Goal: Task Accomplishment & Management: Manage account settings

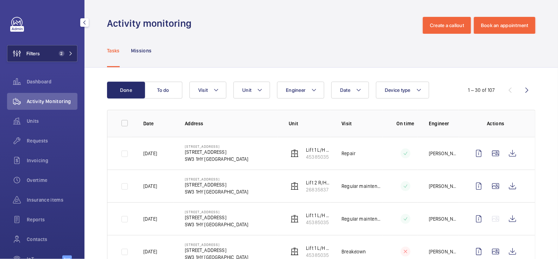
click at [56, 56] on span "2" at bounding box center [60, 54] width 8 height 6
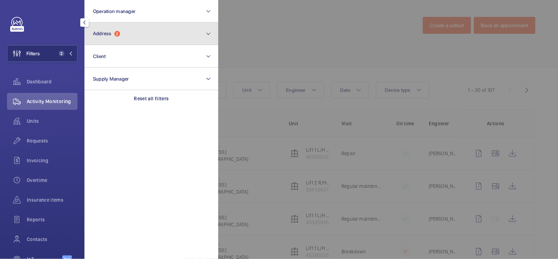
click at [128, 32] on button "Address 2" at bounding box center [151, 34] width 134 height 23
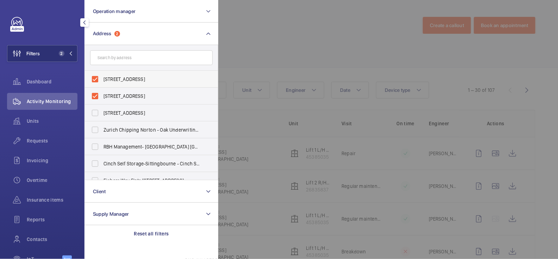
click at [120, 79] on span "[STREET_ADDRESS]" at bounding box center [151, 79] width 97 height 7
click at [102, 79] on input "[STREET_ADDRESS]" at bounding box center [95, 79] width 14 height 14
checkbox input "false"
click at [119, 103] on label "[STREET_ADDRESS]" at bounding box center [146, 96] width 122 height 17
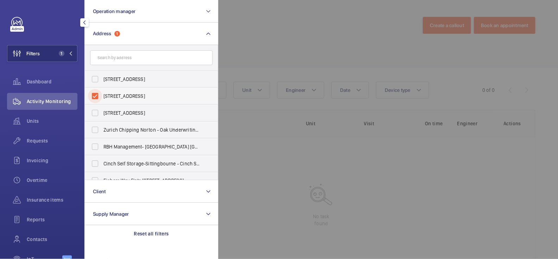
click at [102, 103] on input "[STREET_ADDRESS]" at bounding box center [95, 96] width 14 height 14
checkbox input "false"
click at [331, 45] on div at bounding box center [497, 129] width 558 height 259
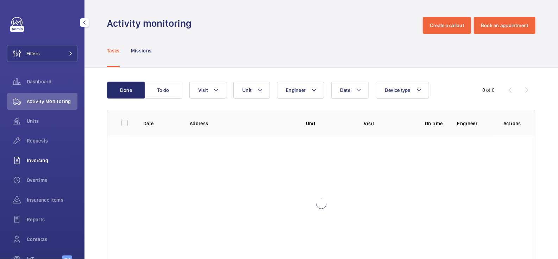
click at [46, 158] on span "Invoicing" at bounding box center [52, 160] width 51 height 7
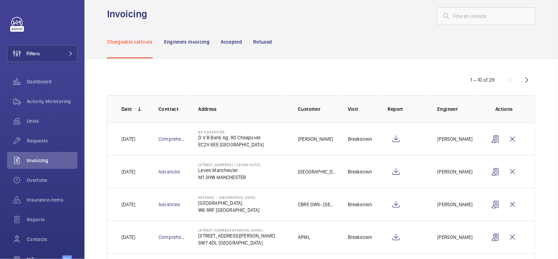
scroll to position [19, 0]
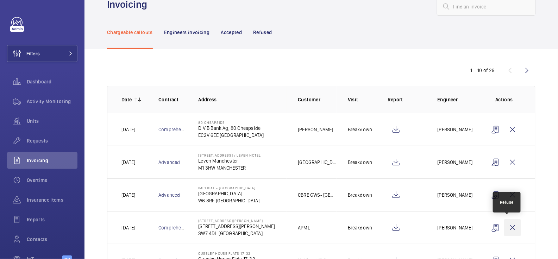
click at [510, 229] on wm-front-icon-button at bounding box center [512, 227] width 17 height 17
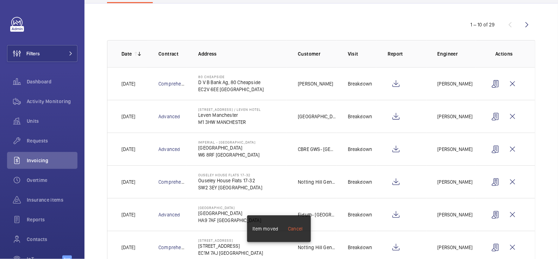
scroll to position [65, 0]
click at [511, 181] on wm-front-icon-button at bounding box center [512, 181] width 17 height 17
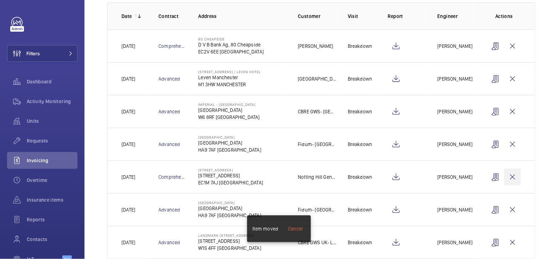
scroll to position [103, 0]
click at [510, 173] on wm-front-icon-button at bounding box center [512, 176] width 17 height 17
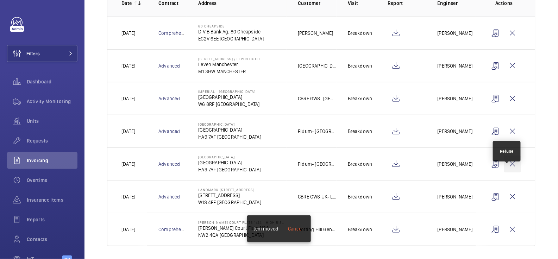
scroll to position [117, 0]
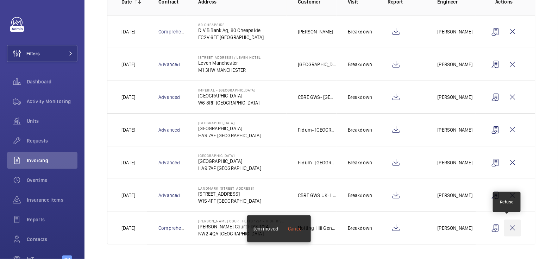
click at [506, 225] on wm-front-icon-button at bounding box center [512, 228] width 17 height 17
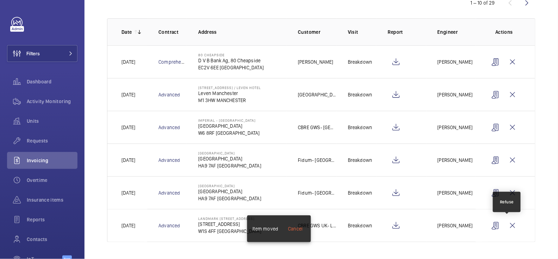
scroll to position [84, 0]
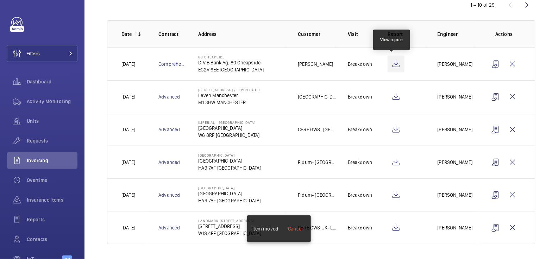
click at [394, 67] on wm-front-icon-button at bounding box center [396, 64] width 17 height 17
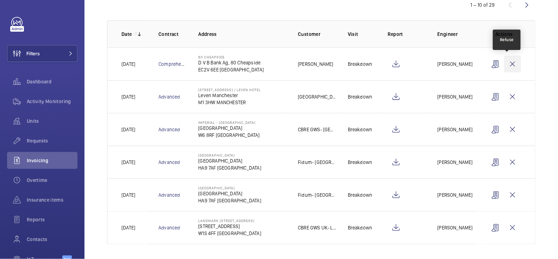
click at [508, 64] on wm-front-icon-button at bounding box center [512, 64] width 17 height 17
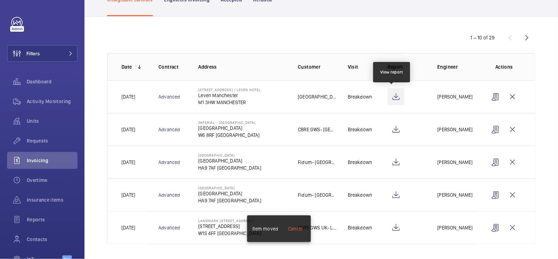
click at [390, 96] on wm-front-icon-button at bounding box center [396, 96] width 17 height 17
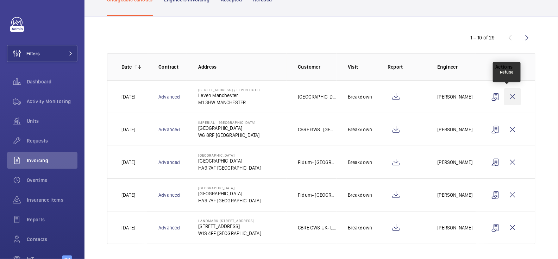
click at [506, 93] on wm-front-icon-button at bounding box center [512, 96] width 17 height 17
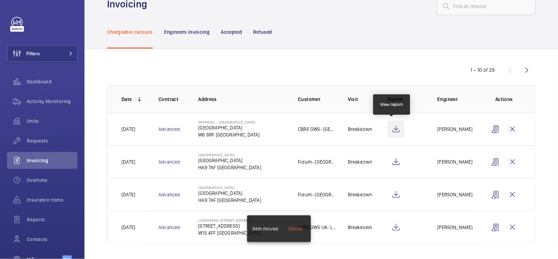
click at [394, 131] on wm-front-icon-button at bounding box center [396, 129] width 17 height 17
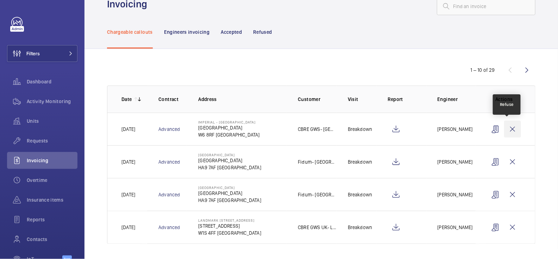
click at [506, 128] on wm-front-icon-button at bounding box center [512, 129] width 17 height 17
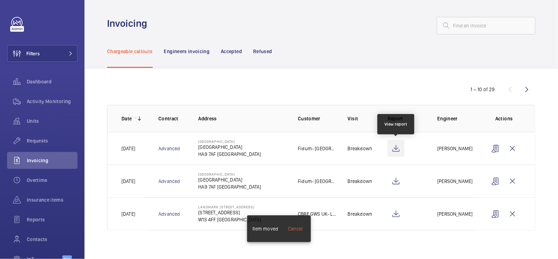
click at [395, 146] on wm-front-icon-button at bounding box center [396, 148] width 17 height 17
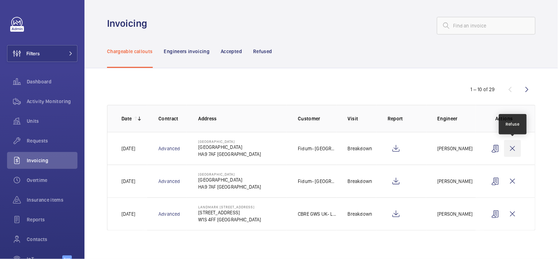
click at [514, 148] on wm-front-icon-button at bounding box center [512, 148] width 17 height 17
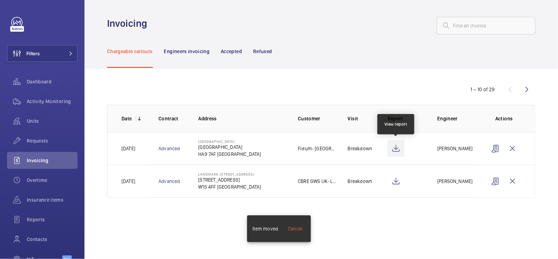
click at [396, 147] on wm-front-icon-button at bounding box center [396, 148] width 17 height 17
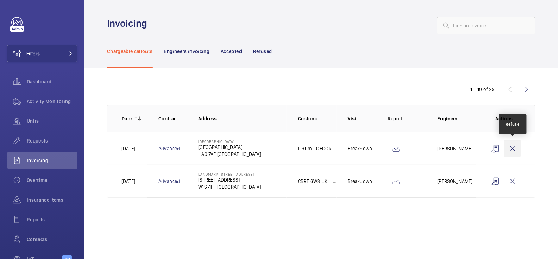
click at [511, 151] on wm-front-icon-button at bounding box center [512, 148] width 17 height 17
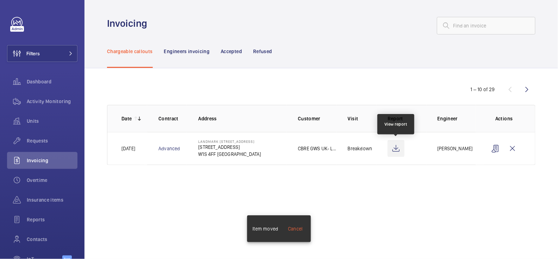
click at [393, 149] on wm-front-icon-button at bounding box center [396, 148] width 17 height 17
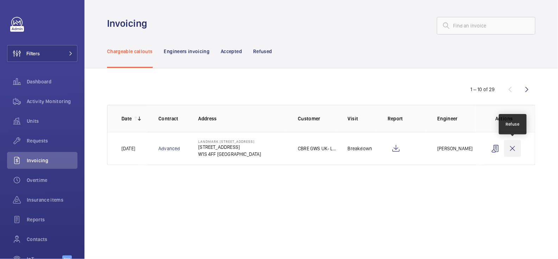
click at [511, 149] on wm-front-icon-button at bounding box center [512, 148] width 17 height 17
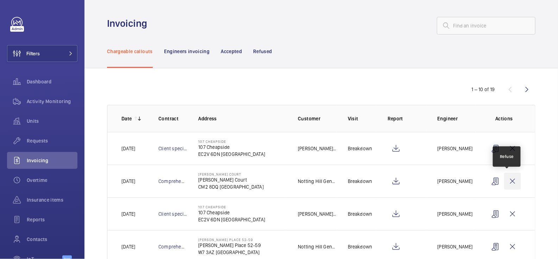
click at [508, 181] on wm-front-icon-button at bounding box center [512, 181] width 17 height 17
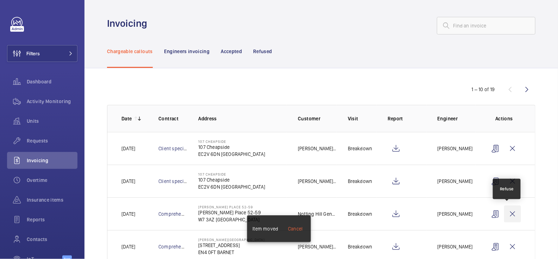
click at [505, 215] on wm-front-icon-button at bounding box center [512, 214] width 17 height 17
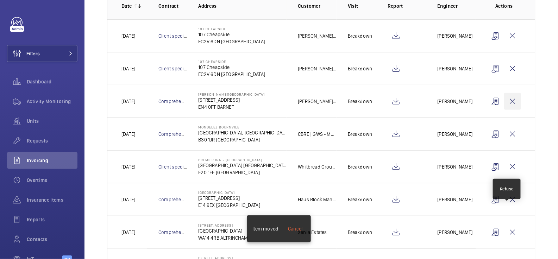
scroll to position [132, 0]
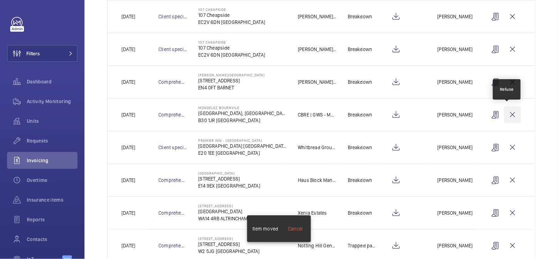
click at [508, 115] on wm-front-icon-button at bounding box center [512, 114] width 17 height 17
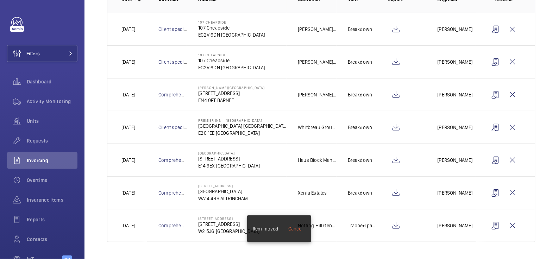
scroll to position [117, 0]
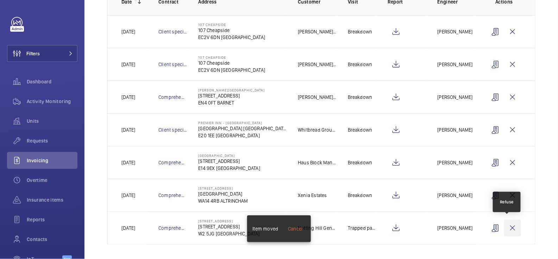
click at [509, 227] on wm-front-icon-button at bounding box center [512, 228] width 17 height 17
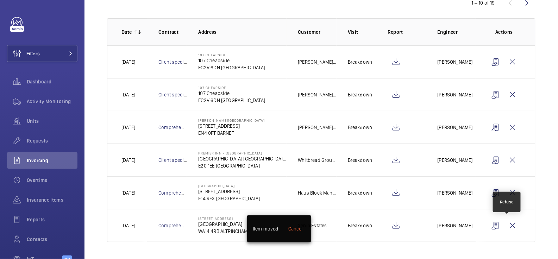
scroll to position [84, 0]
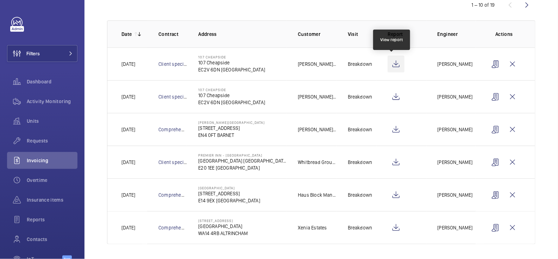
click at [393, 65] on wm-front-icon-button at bounding box center [396, 64] width 17 height 17
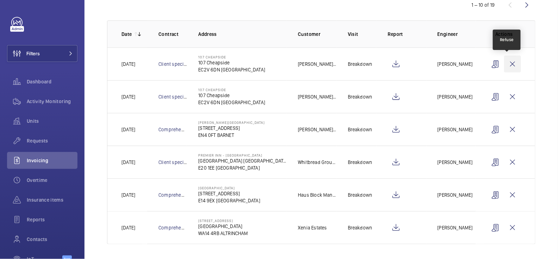
click at [504, 65] on wm-front-icon-button at bounding box center [512, 64] width 17 height 17
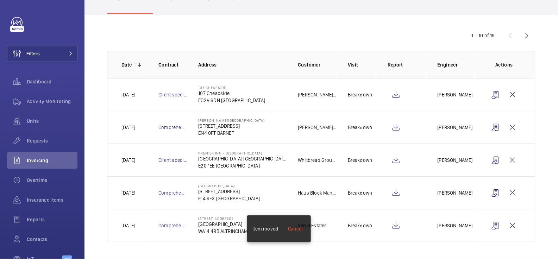
scroll to position [52, 0]
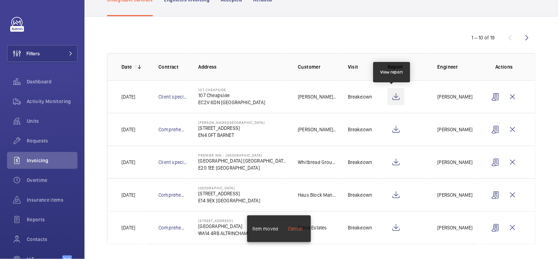
click at [392, 99] on wm-front-icon-button at bounding box center [396, 96] width 17 height 17
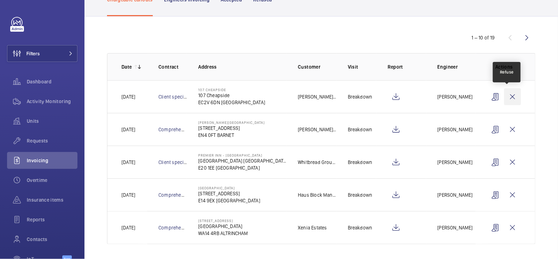
click at [507, 100] on wm-front-icon-button at bounding box center [512, 96] width 17 height 17
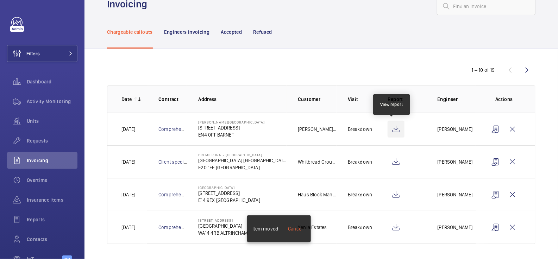
click at [388, 128] on wm-front-icon-button at bounding box center [396, 129] width 17 height 17
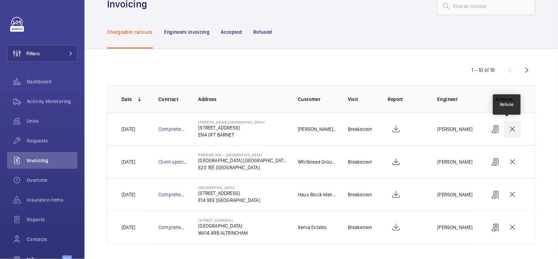
click at [507, 132] on wm-front-icon-button at bounding box center [512, 129] width 17 height 17
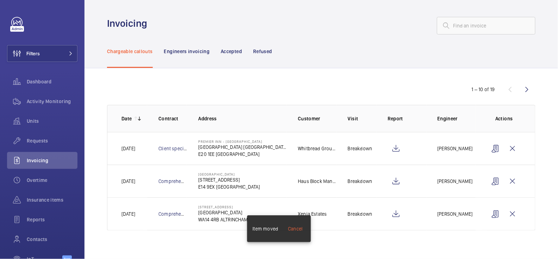
scroll to position [0, 0]
click at [397, 148] on wm-front-icon-button at bounding box center [396, 148] width 17 height 17
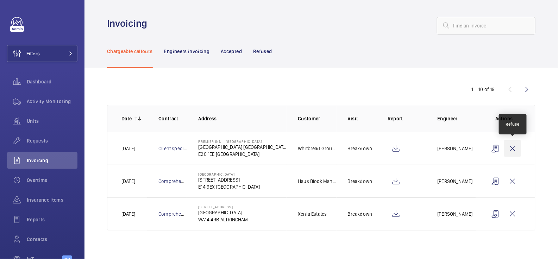
click at [515, 147] on wm-front-icon-button at bounding box center [512, 148] width 17 height 17
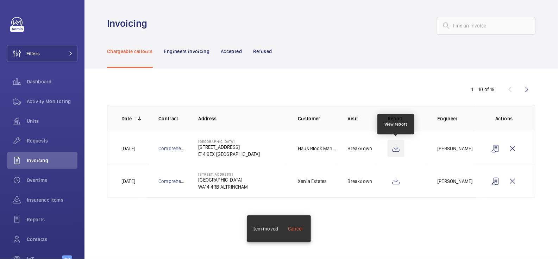
click at [396, 149] on wm-front-icon-button at bounding box center [396, 148] width 17 height 17
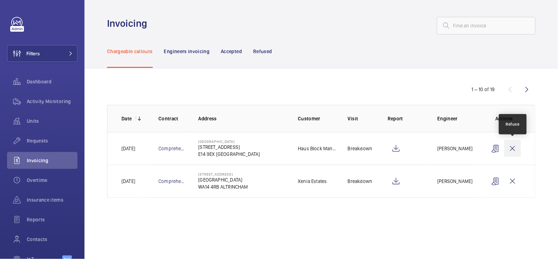
click at [513, 148] on wm-front-icon-button at bounding box center [512, 148] width 17 height 17
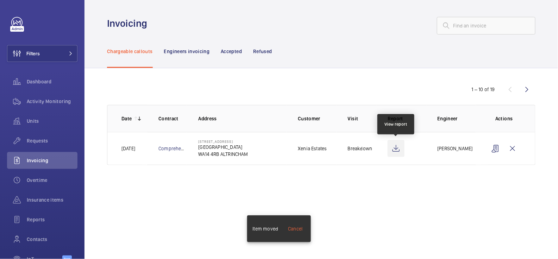
click at [398, 149] on wm-front-icon-button at bounding box center [396, 148] width 17 height 17
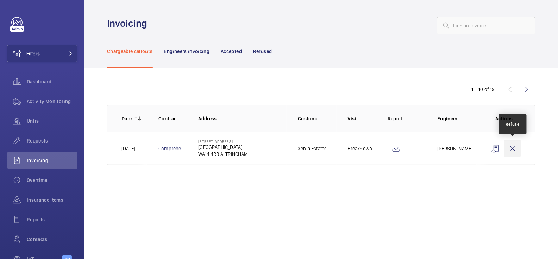
click at [510, 149] on wm-front-icon-button at bounding box center [512, 148] width 17 height 17
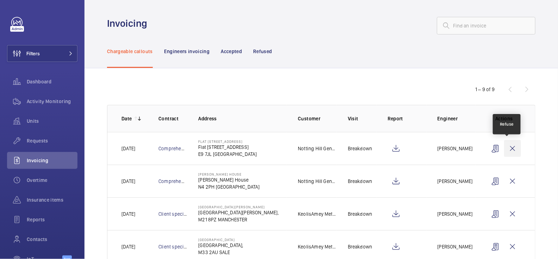
click at [509, 149] on wm-front-icon-button at bounding box center [512, 148] width 17 height 17
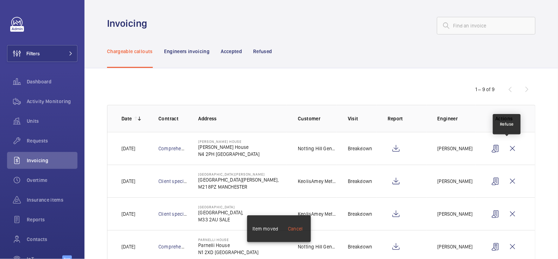
click at [509, 149] on wm-front-icon-button at bounding box center [512, 148] width 17 height 17
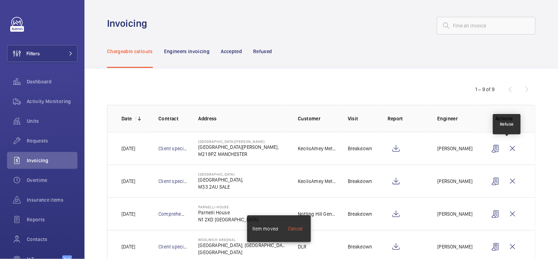
click at [509, 149] on wm-front-icon-button at bounding box center [512, 148] width 17 height 17
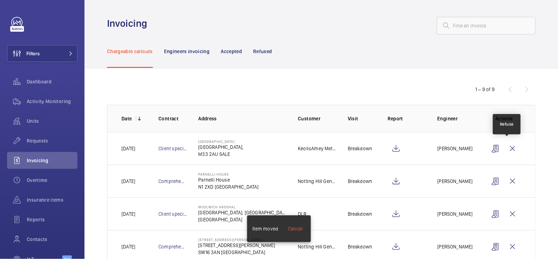
click at [509, 149] on wm-front-icon-button at bounding box center [512, 148] width 17 height 17
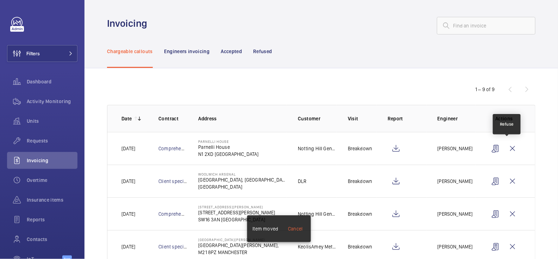
click at [509, 149] on wm-front-icon-button at bounding box center [512, 148] width 17 height 17
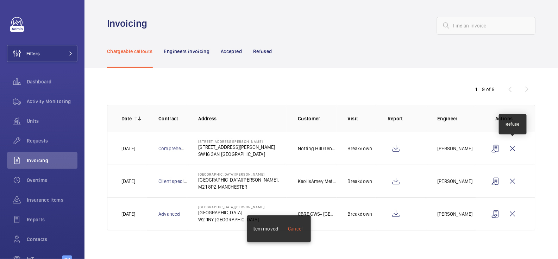
click at [509, 149] on wm-front-icon-button at bounding box center [512, 148] width 17 height 17
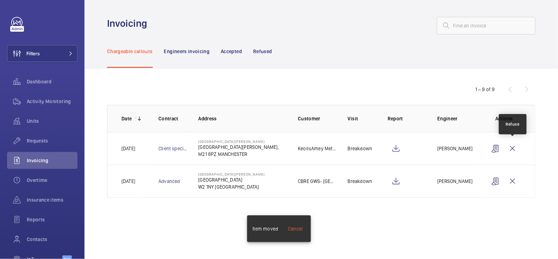
click at [509, 149] on wm-front-icon-button at bounding box center [512, 148] width 17 height 17
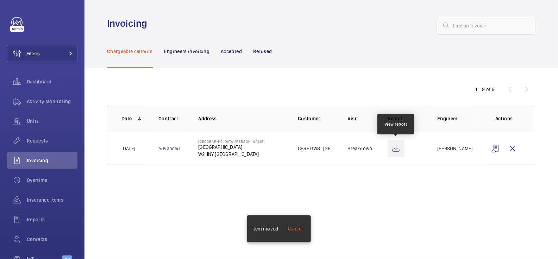
click at [401, 149] on wm-front-icon-button at bounding box center [396, 148] width 17 height 17
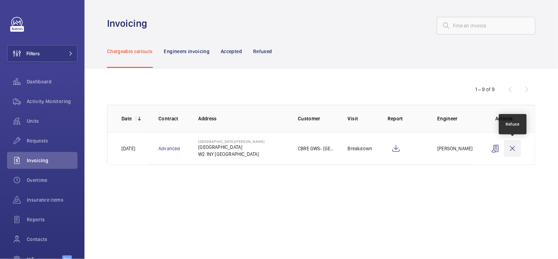
click at [513, 145] on wm-front-icon-button at bounding box center [512, 148] width 17 height 17
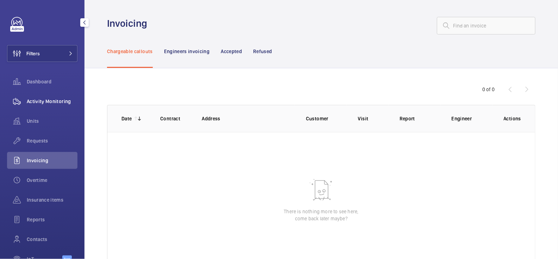
click at [50, 105] on div "Activity Monitoring" at bounding box center [42, 101] width 70 height 17
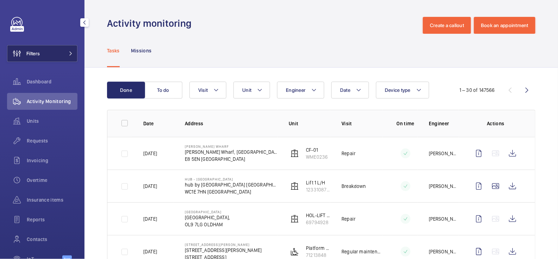
click at [39, 54] on span "Filters" at bounding box center [32, 53] width 13 height 7
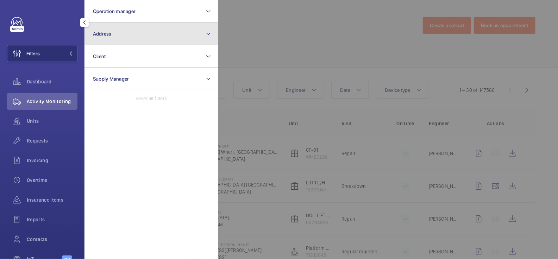
click at [119, 39] on button "Address" at bounding box center [151, 34] width 134 height 23
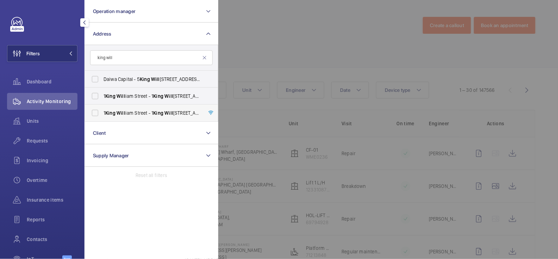
type input "king will"
click at [130, 109] on span "1 King Will iam Street - 1 King Will iam Street, LONDON EC4N 7AR" at bounding box center [151, 112] width 97 height 7
click at [135, 100] on label "1 King Will iam Street - 1 King Will iam Street, LONDON EC4N 7AR" at bounding box center [146, 96] width 122 height 17
click at [102, 100] on input "1 King Will iam Street - 1 King Will iam Street, LONDON EC4N 7AR" at bounding box center [95, 96] width 14 height 14
checkbox input "true"
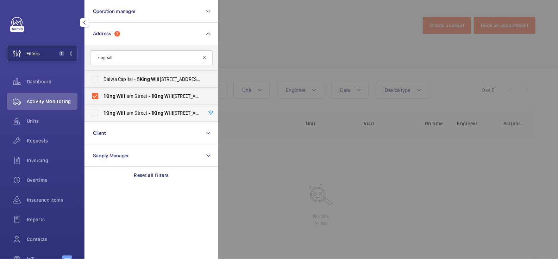
click at [99, 112] on label "1 King Will iam Street - 1 King Will iam Street, LONDON EC4N 7AR" at bounding box center [146, 113] width 122 height 17
click at [99, 112] on input "1 King Will iam Street - 1 King Will iam Street, LONDON EC4N 7AR" at bounding box center [95, 113] width 14 height 14
checkbox input "true"
click at [275, 36] on div at bounding box center [497, 129] width 558 height 259
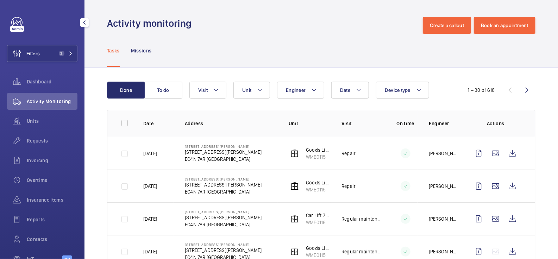
drag, startPoint x: 46, startPoint y: 56, endPoint x: 75, endPoint y: 51, distance: 28.5
click at [46, 55] on button "Filters 2" at bounding box center [42, 53] width 70 height 17
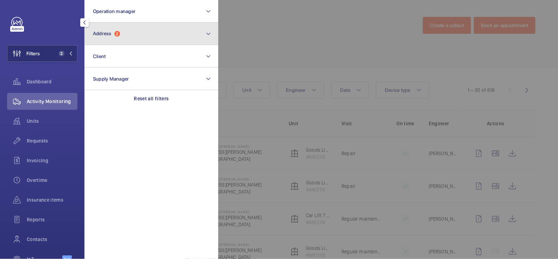
click at [138, 39] on button "Address 2" at bounding box center [151, 34] width 134 height 23
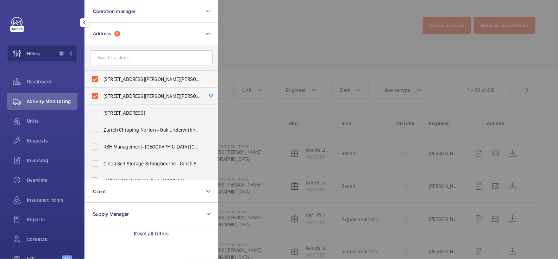
click at [128, 77] on span "1 King William Street - 1 King William Street, LONDON EC4N 7AR" at bounding box center [151, 79] width 97 height 7
click at [102, 77] on input "1 King William Street - 1 King William Street, LONDON EC4N 7AR" at bounding box center [95, 79] width 14 height 14
checkbox input "false"
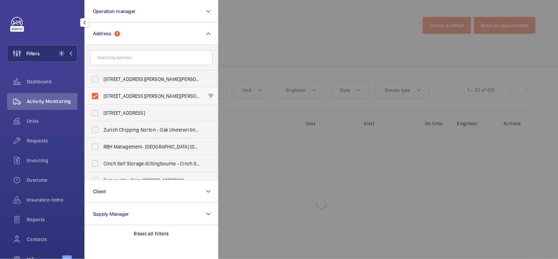
click at [126, 92] on label "1 King William Street - 1 King William Street, LONDON EC4N 7AR" at bounding box center [146, 96] width 122 height 17
click at [102, 92] on input "1 King William Street - 1 King William Street, LONDON EC4N 7AR" at bounding box center [95, 96] width 14 height 14
checkbox input "false"
click at [257, 55] on div at bounding box center [497, 129] width 558 height 259
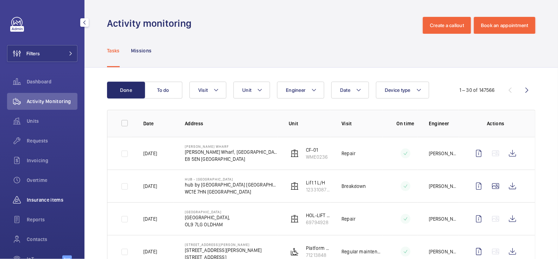
click at [54, 205] on div "Insurance items" at bounding box center [42, 199] width 70 height 17
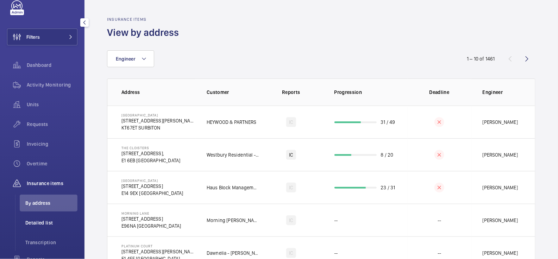
scroll to position [55, 0]
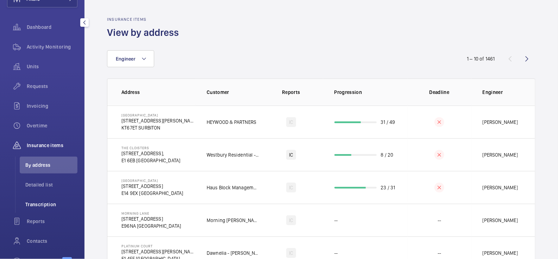
click at [44, 209] on li "Transcription" at bounding box center [49, 204] width 58 height 17
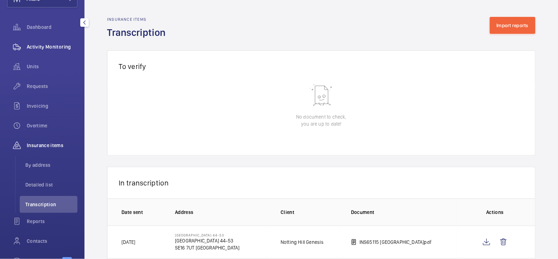
click at [49, 49] on span "Activity Monitoring" at bounding box center [52, 46] width 51 height 7
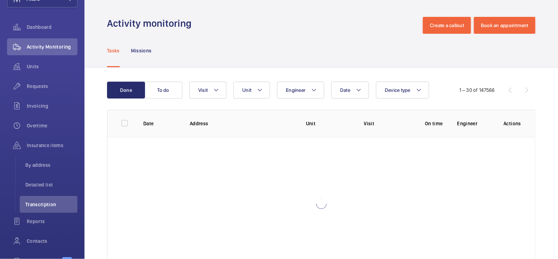
scroll to position [42, 0]
